Goal: Information Seeking & Learning: Stay updated

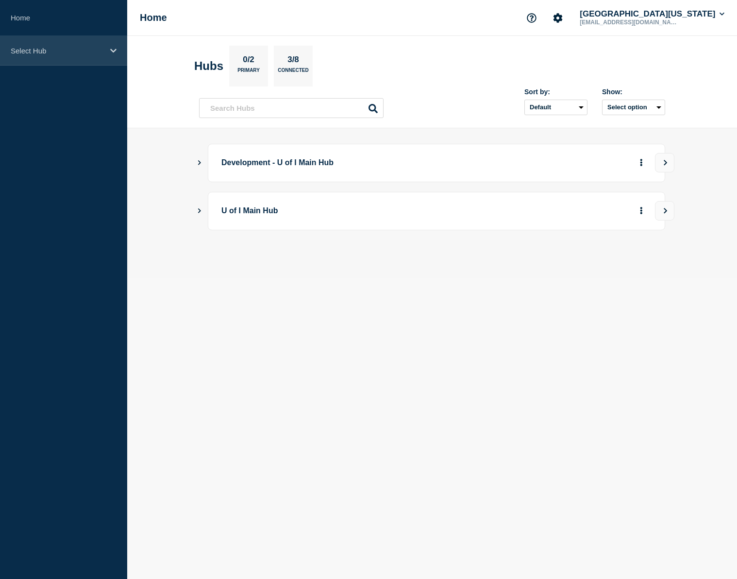
click at [106, 53] on div "Select Hub" at bounding box center [63, 51] width 127 height 30
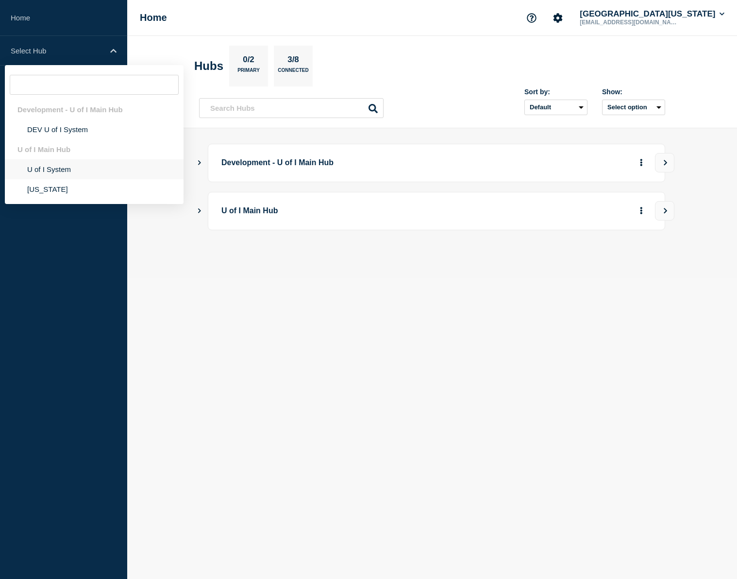
click at [72, 171] on li "U of I System" at bounding box center [94, 169] width 179 height 20
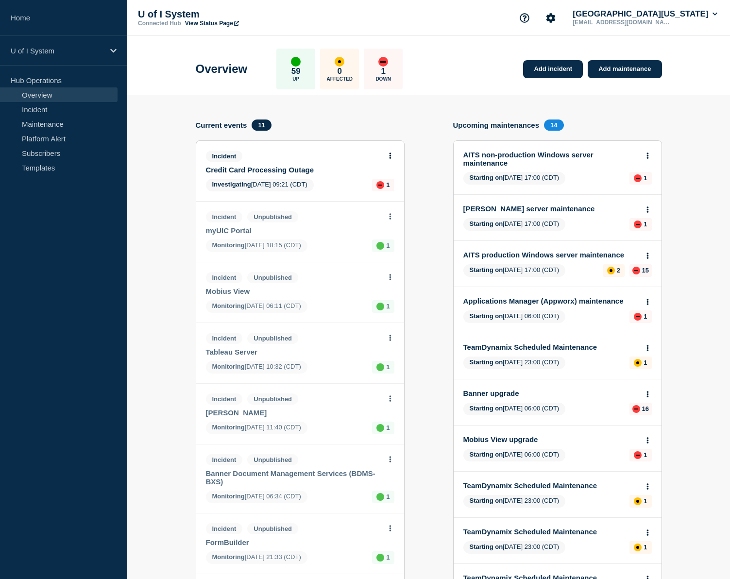
click at [281, 172] on link "Credit Card Processing Outage" at bounding box center [293, 170] width 175 height 8
